Goal: Task Accomplishment & Management: Manage account settings

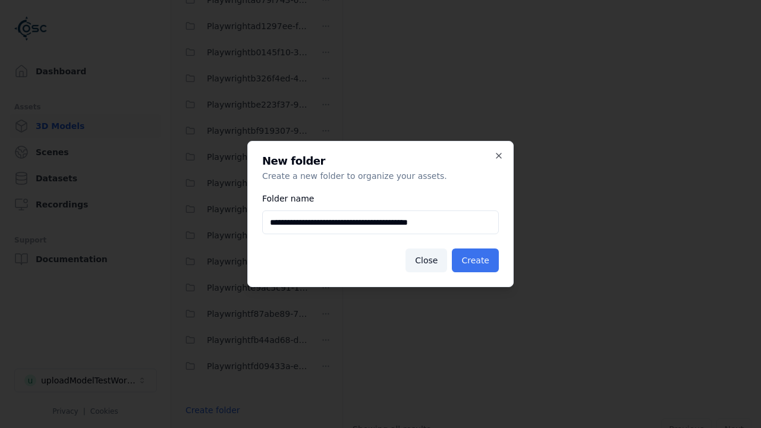
type input "**********"
click at [477, 260] on button "Create" at bounding box center [475, 260] width 47 height 24
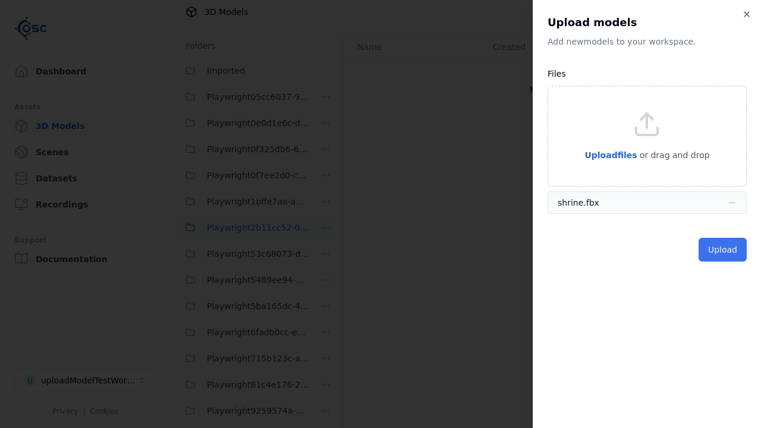
click at [723, 250] on button "Upload" at bounding box center [722, 250] width 48 height 24
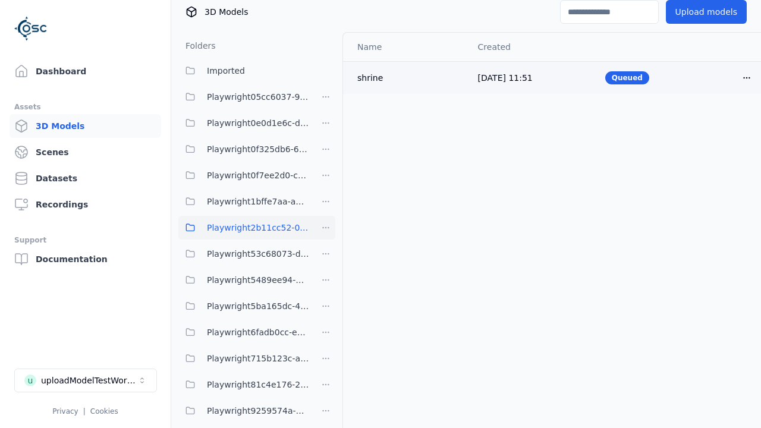
click at [746, 77] on html "Support Dashboard Assets 3D Models Scenes Datasets Recordings Support Documenta…" at bounding box center [380, 214] width 761 height 428
click at [720, 124] on div "Delete" at bounding box center [720, 123] width 70 height 19
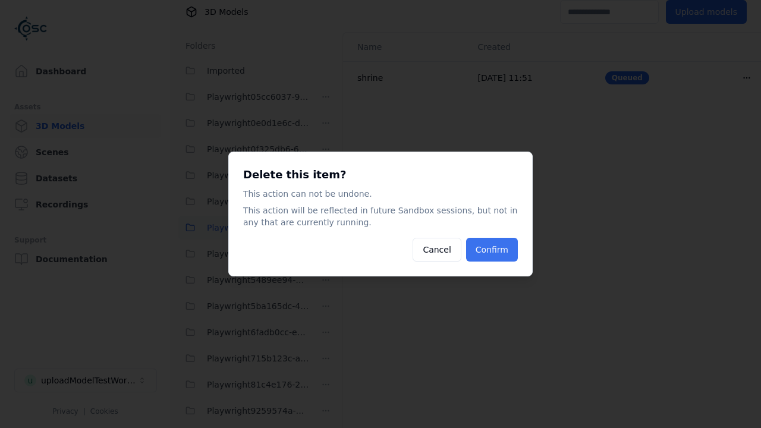
click at [493, 250] on button "Confirm" at bounding box center [492, 250] width 52 height 24
click at [326, 228] on html "Support Dashboard Assets 3D Models Scenes Datasets Recordings Support Documenta…" at bounding box center [380, 214] width 761 height 428
